Goal: Find specific page/section: Find specific page/section

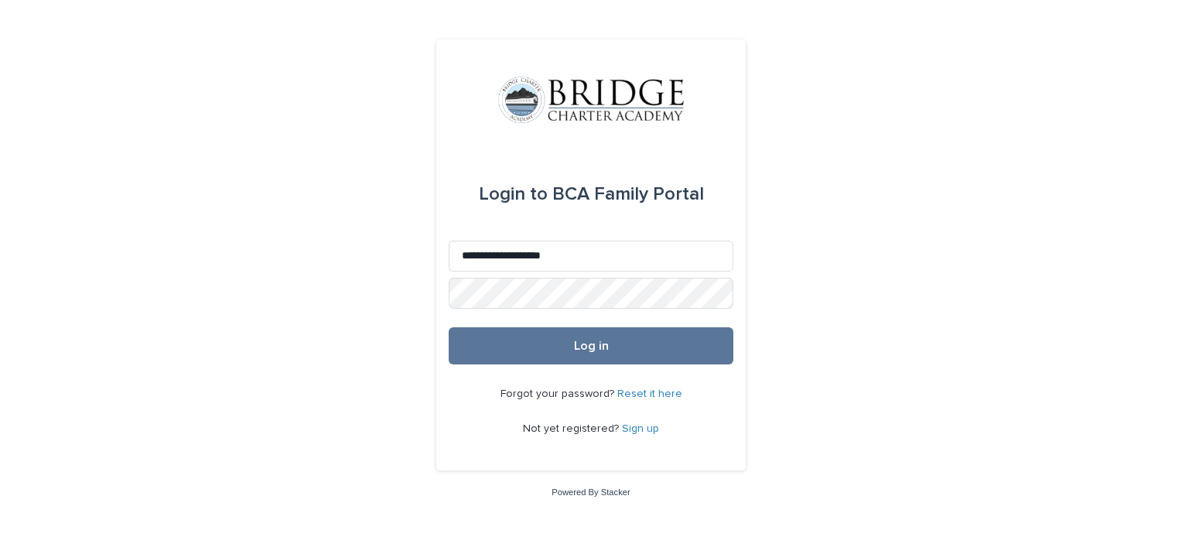
click at [449, 327] on button "Log in" at bounding box center [591, 345] width 285 height 37
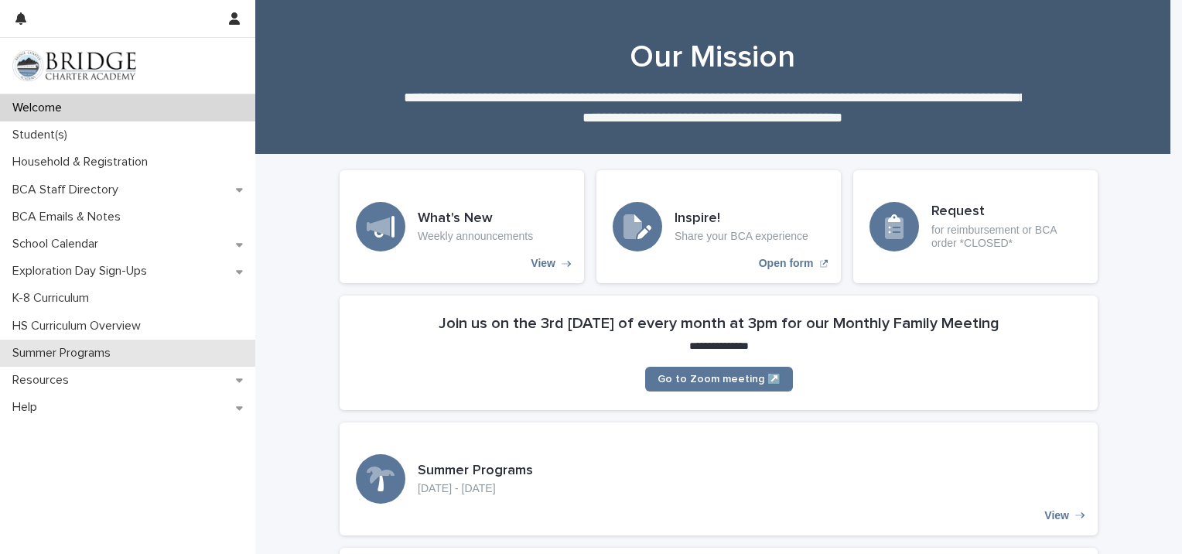
click at [60, 352] on p "Summer Programs" at bounding box center [64, 353] width 117 height 15
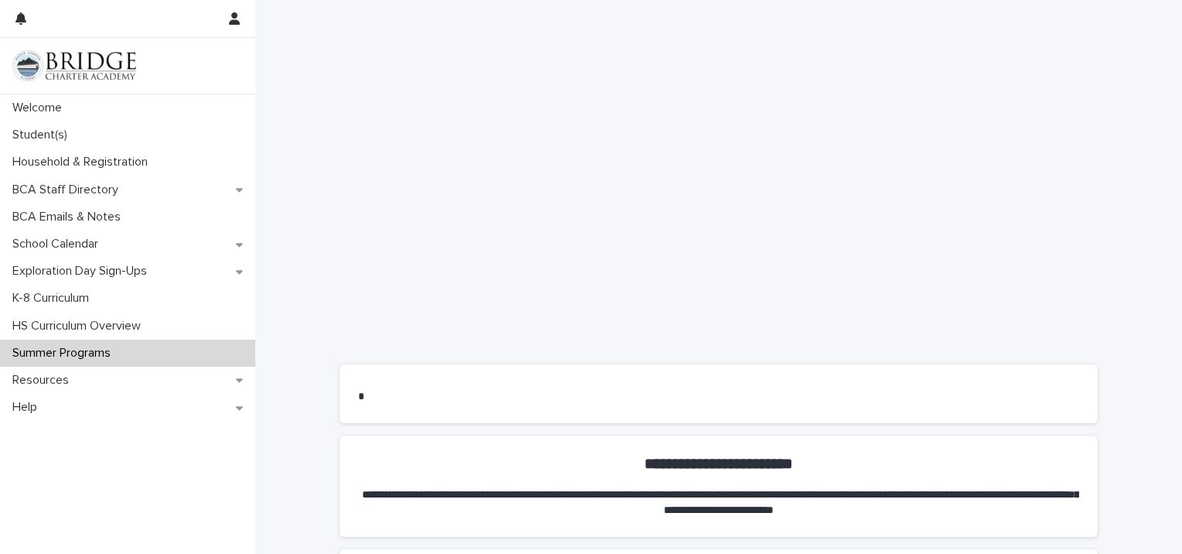
scroll to position [618, 0]
